Goal: Task Accomplishment & Management: Complete application form

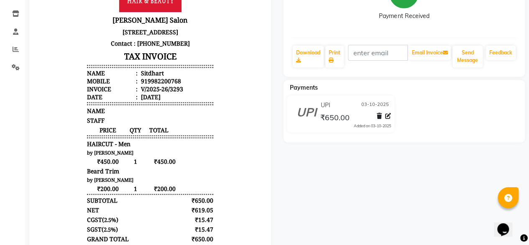
scroll to position [6, 0]
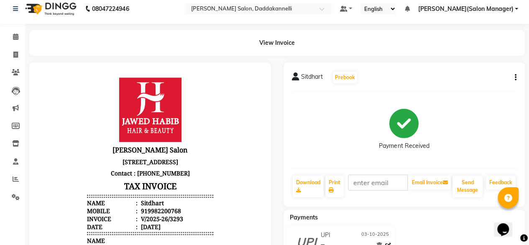
select select "6354"
select select "service"
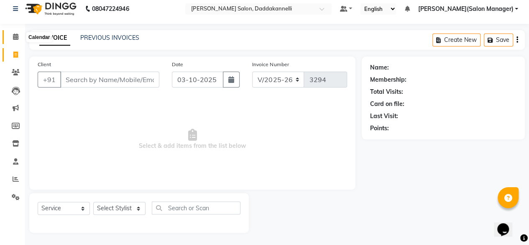
click at [14, 36] on icon at bounding box center [15, 36] width 5 height 6
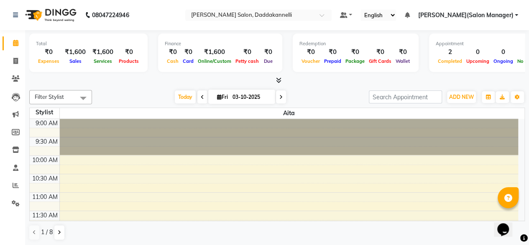
click at [490, 16] on span "[PERSON_NAME](Salon Manager)" at bounding box center [465, 15] width 95 height 9
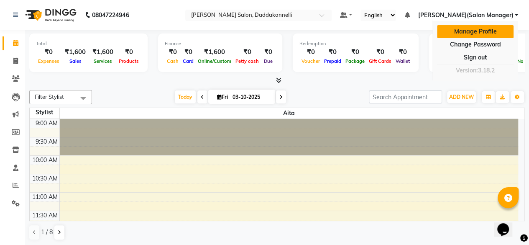
click at [487, 28] on link "Manage Profile" at bounding box center [475, 31] width 77 height 13
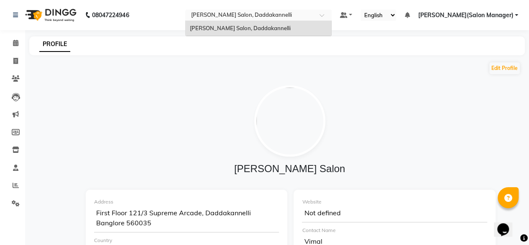
click at [268, 15] on input "text" at bounding box center [250, 16] width 121 height 8
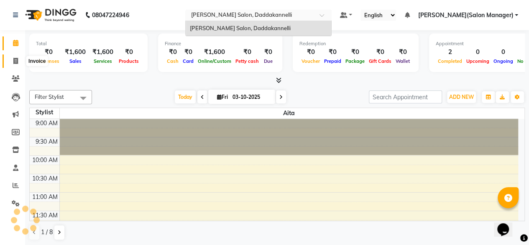
click at [18, 59] on span at bounding box center [15, 61] width 15 height 10
select select "service"
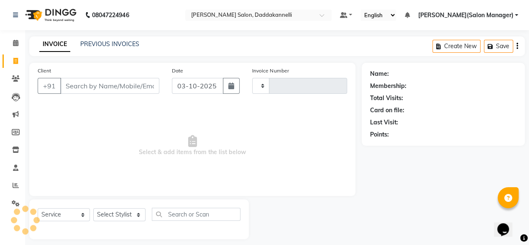
type input "3294"
select select "6354"
click at [498, 183] on div "Name: Membership: Total Visits: Card on file: Last Visit: Points:" at bounding box center [446, 151] width 169 height 176
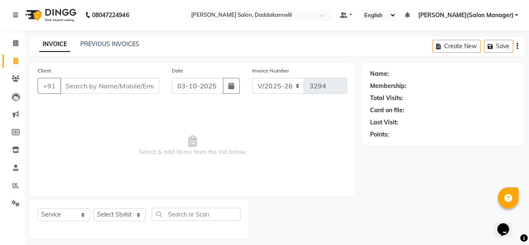
scroll to position [6, 0]
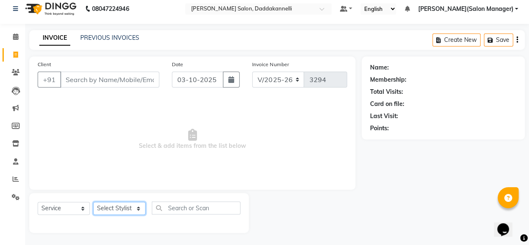
click at [140, 210] on select "Select Stylist aita DINGG SUPPORT [PERSON_NAME] [PERSON_NAME] [PERSON_NAME] [PE…" at bounding box center [119, 208] width 52 height 13
select select "90884"
click at [93, 202] on select "Select Stylist aita DINGG SUPPORT [PERSON_NAME] [PERSON_NAME] [PERSON_NAME] [PE…" at bounding box center [119, 208] width 52 height 13
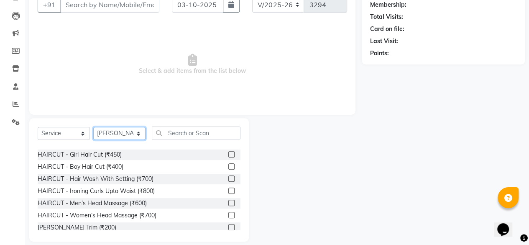
scroll to position [0, 0]
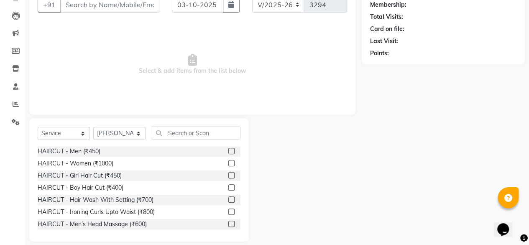
click at [229, 150] on label at bounding box center [232, 151] width 6 height 6
click at [229, 150] on input "checkbox" at bounding box center [231, 151] width 5 height 5
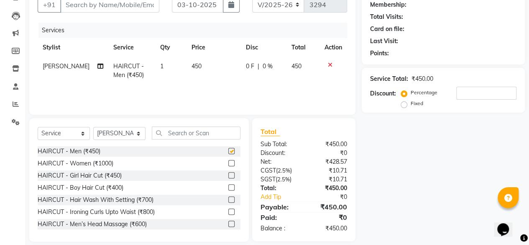
checkbox input "false"
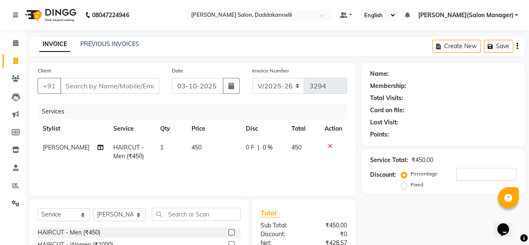
scroll to position [1, 0]
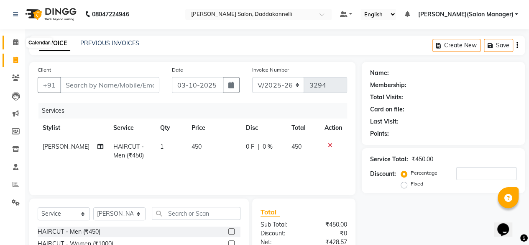
click at [15, 46] on span at bounding box center [15, 43] width 15 height 10
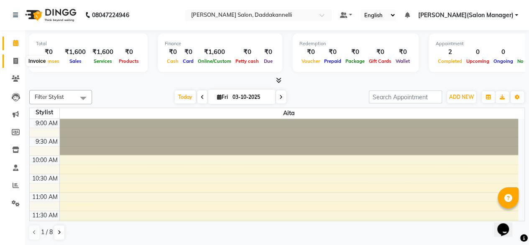
click at [18, 59] on span at bounding box center [15, 61] width 15 height 10
select select "6354"
select select "service"
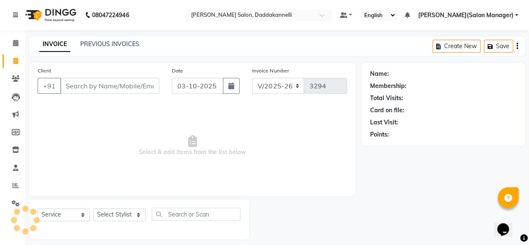
scroll to position [6, 0]
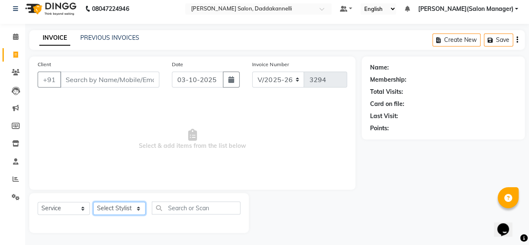
click at [141, 211] on select "Select Stylist aita DINGG SUPPORT [PERSON_NAME] [PERSON_NAME] [PERSON_NAME] [PE…" at bounding box center [119, 208] width 52 height 13
select select "90884"
click at [93, 202] on select "Select Stylist aita DINGG SUPPORT [PERSON_NAME] [PERSON_NAME] [PERSON_NAME] [PE…" at bounding box center [119, 208] width 52 height 13
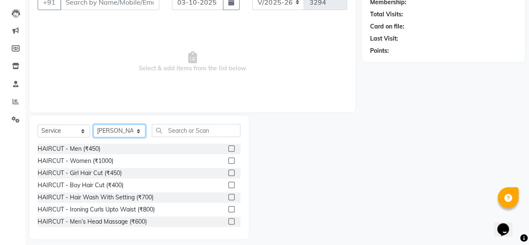
scroll to position [90, 0]
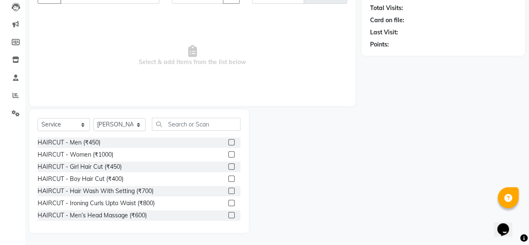
click at [229, 142] on label at bounding box center [232, 142] width 6 height 6
click at [229, 142] on input "checkbox" at bounding box center [231, 142] width 5 height 5
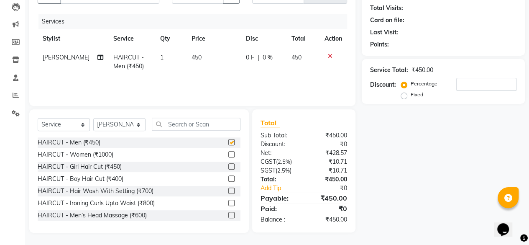
checkbox input "false"
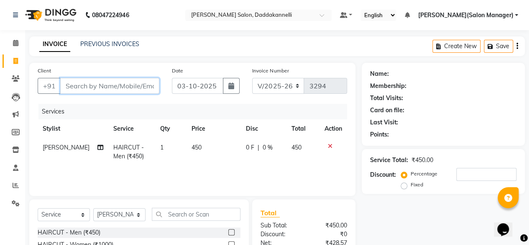
click at [116, 85] on input "Client" at bounding box center [109, 86] width 99 height 16
click at [97, 81] on input "Client" at bounding box center [109, 86] width 99 height 16
type input "8"
type input "0"
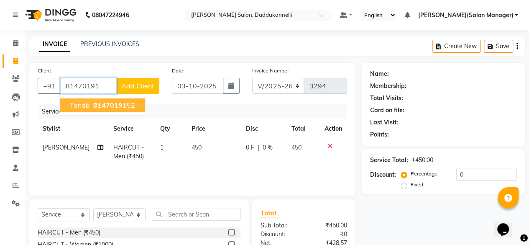
click at [112, 103] on span "81470191" at bounding box center [109, 105] width 33 height 8
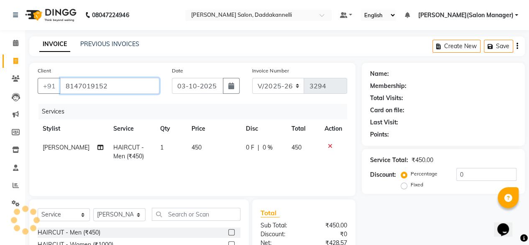
type input "8147019152"
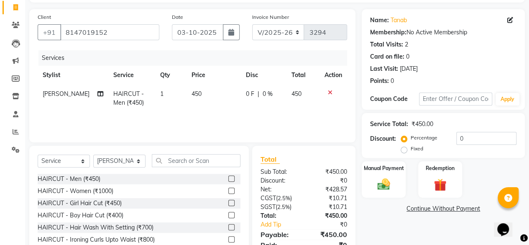
scroll to position [53, 0]
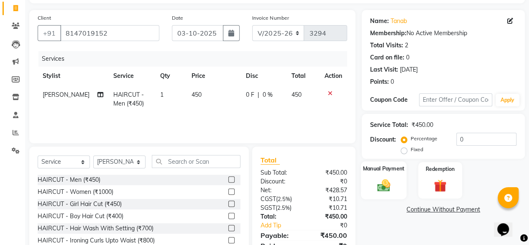
click at [378, 177] on img at bounding box center [383, 184] width 21 height 15
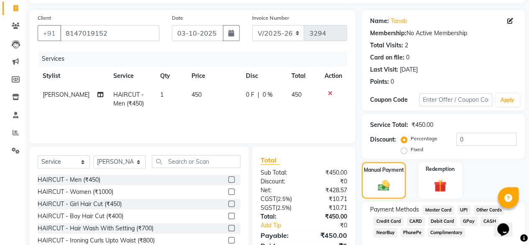
click at [465, 208] on span "UPI" at bounding box center [464, 210] width 13 height 10
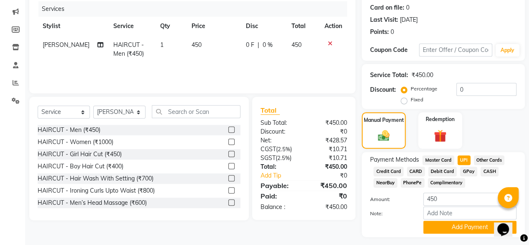
scroll to position [118, 0]
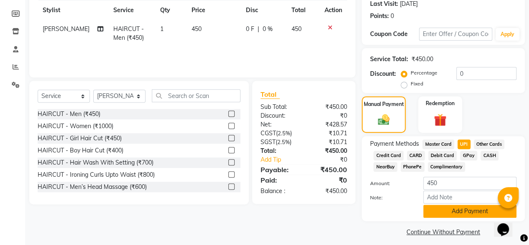
click at [462, 213] on button "Add Payment" at bounding box center [470, 211] width 93 height 13
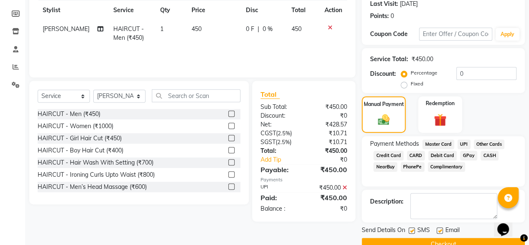
scroll to position [136, 0]
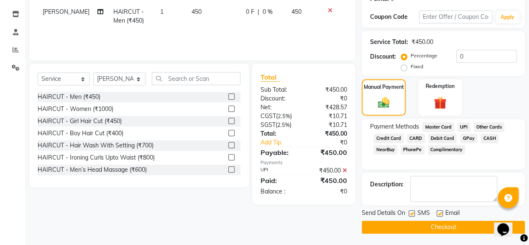
click at [442, 212] on label at bounding box center [440, 213] width 6 height 6
click at [442, 212] on input "checkbox" at bounding box center [439, 213] width 5 height 5
checkbox input "false"
click at [409, 229] on button "Checkout" at bounding box center [443, 227] width 163 height 13
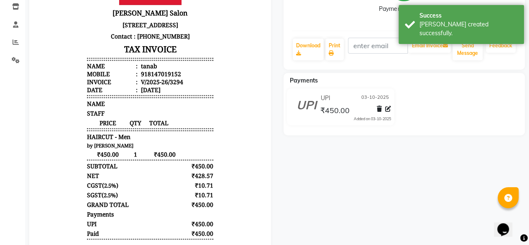
scroll to position [181, 0]
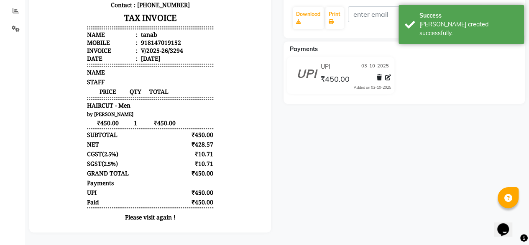
click at [296, 131] on div "tanab Prebook Payment Received Download Print Email Invoice Send Message Feedba…" at bounding box center [404, 63] width 254 height 338
select select "service"
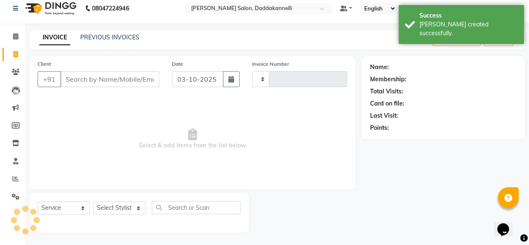
type input "3295"
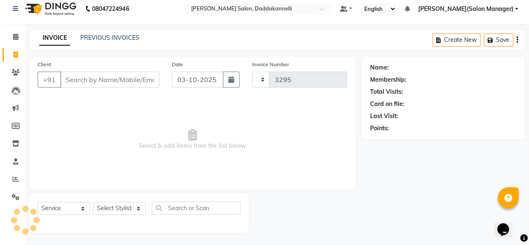
select select "6354"
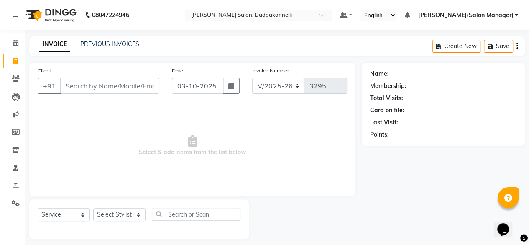
click at [148, 53] on div "INVOICE PREVIOUS INVOICES Create New Save" at bounding box center [277, 46] width 496 height 20
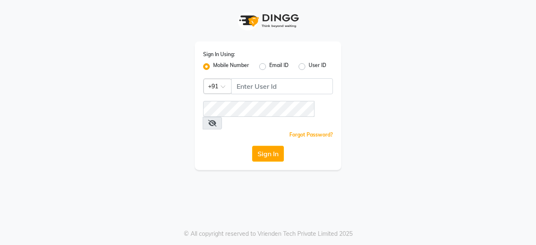
click at [203, 114] on div "Sign In Using: Mobile Number Email ID User ID Country Code × +91 Remember me Fo…" at bounding box center [268, 122] width 536 height 245
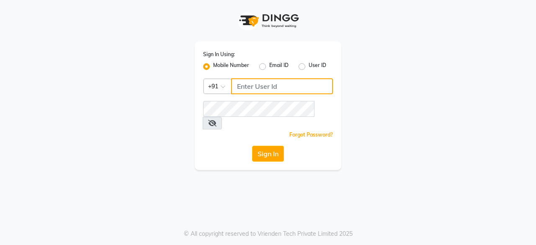
click at [260, 82] on input "Username" at bounding box center [282, 86] width 102 height 16
type input "6366554440"
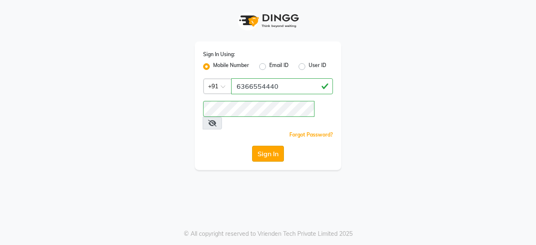
click at [271, 146] on button "Sign In" at bounding box center [268, 154] width 32 height 16
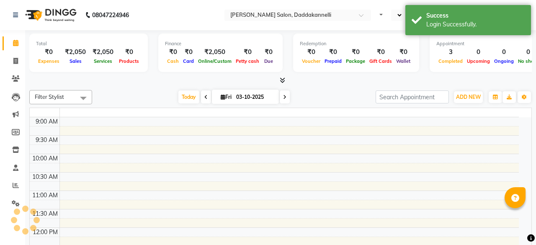
select select "en"
